Goal: Information Seeking & Learning: Learn about a topic

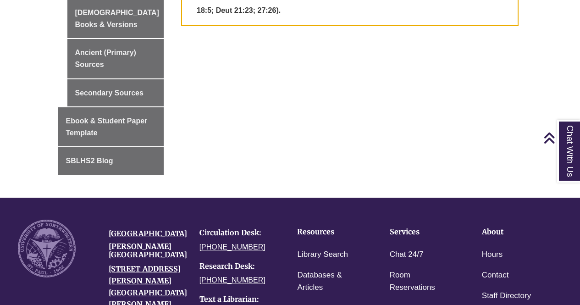
scroll to position [266, 0]
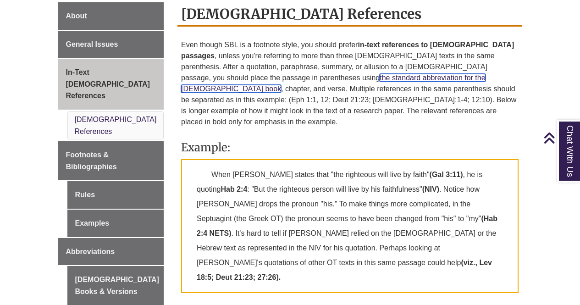
click at [296, 74] on link "the standard abbreviation for the [DEMOGRAPHIC_DATA] book" at bounding box center [333, 83] width 304 height 19
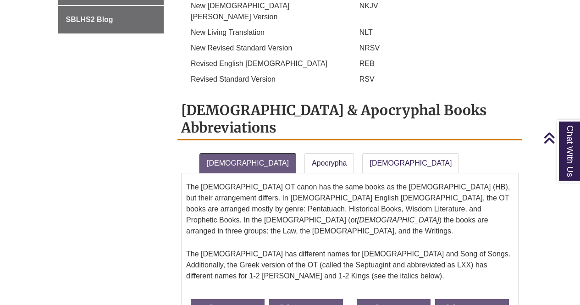
scroll to position [750, 0]
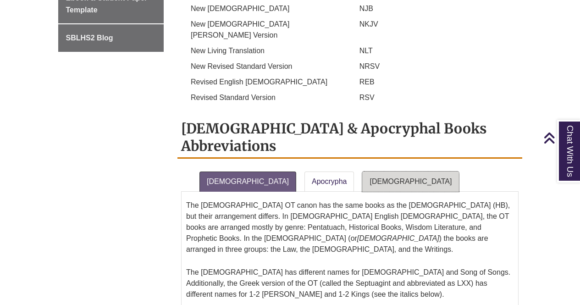
click at [362, 171] on link "New Testament" at bounding box center [410, 181] width 97 height 20
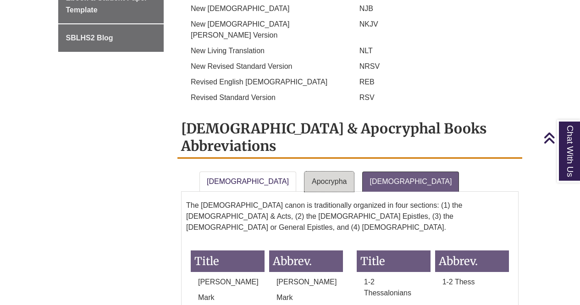
click at [304, 171] on link "Apocrypha" at bounding box center [329, 181] width 50 height 20
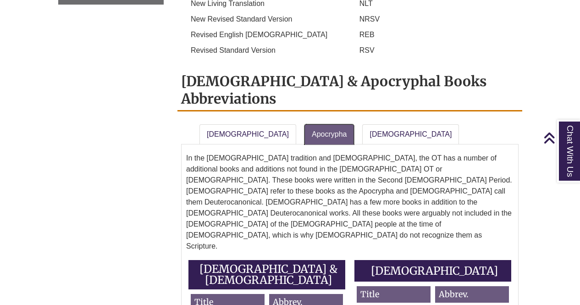
scroll to position [796, 0]
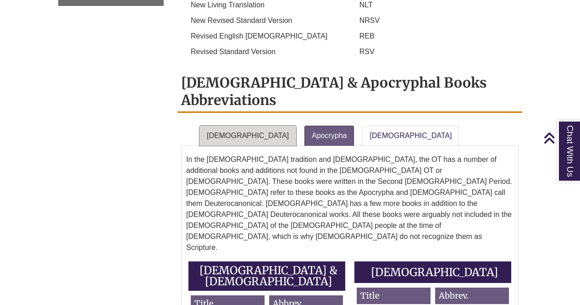
click at [221, 126] on link "Old Testament" at bounding box center [247, 136] width 97 height 20
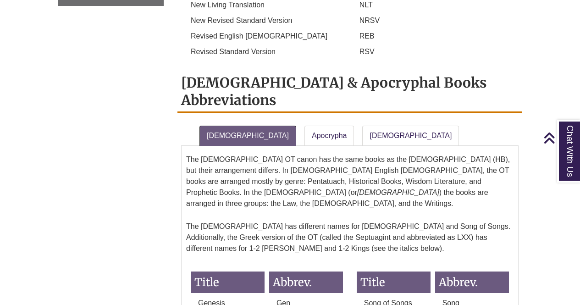
scroll to position [750, 0]
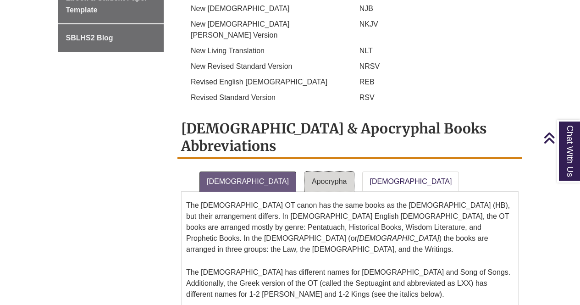
click at [304, 171] on link "Apocrypha" at bounding box center [329, 181] width 50 height 20
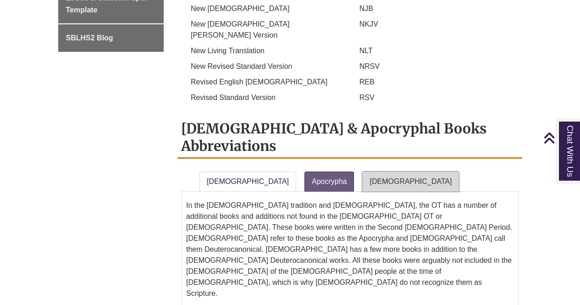
click at [362, 171] on link "New Testament" at bounding box center [410, 181] width 97 height 20
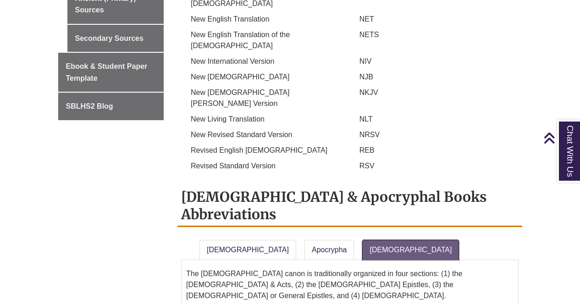
scroll to position [705, 0]
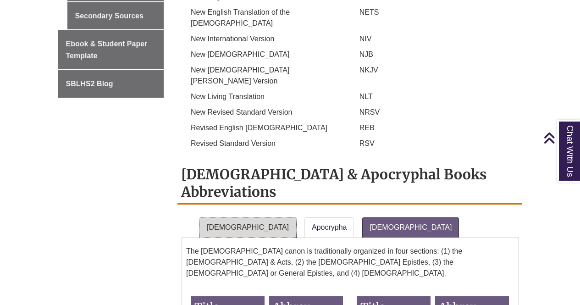
click at [245, 217] on link "Old Testament" at bounding box center [247, 227] width 97 height 20
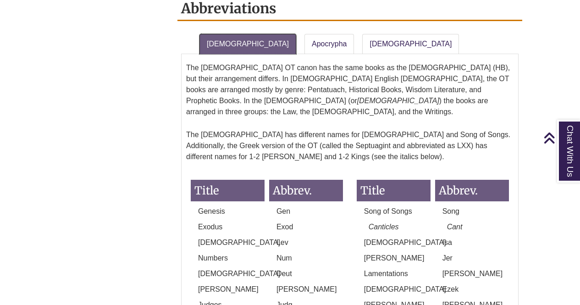
scroll to position [888, 0]
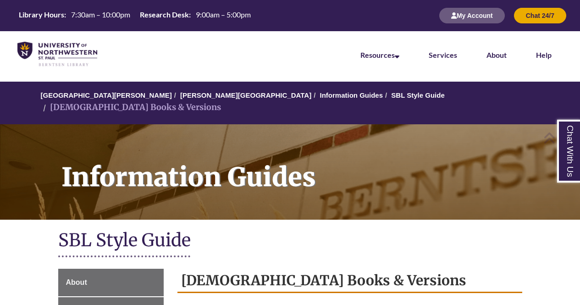
scroll to position [750, 0]
